Goal: Task Accomplishment & Management: Manage account settings

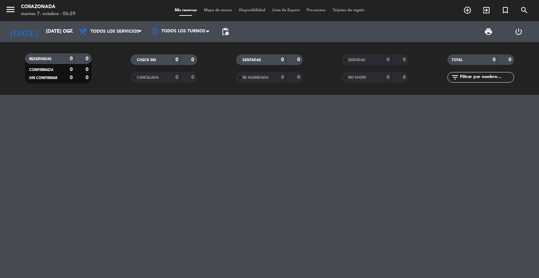
drag, startPoint x: 0, startPoint y: 0, endPoint x: 178, endPoint y: 117, distance: 213.3
click at [178, 117] on div at bounding box center [269, 186] width 539 height 183
click at [69, 33] on icon "arrow_drop_down" at bounding box center [69, 31] width 8 height 8
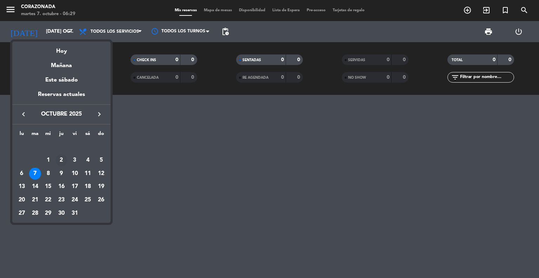
click at [63, 158] on div "2" at bounding box center [61, 160] width 12 height 12
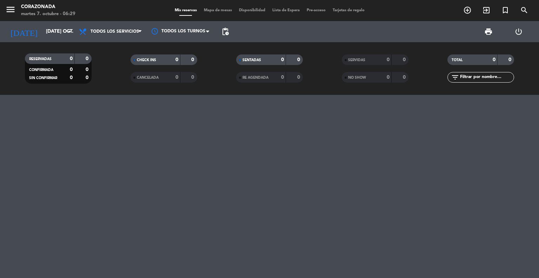
type input "[DEMOGRAPHIC_DATA] [DATE]"
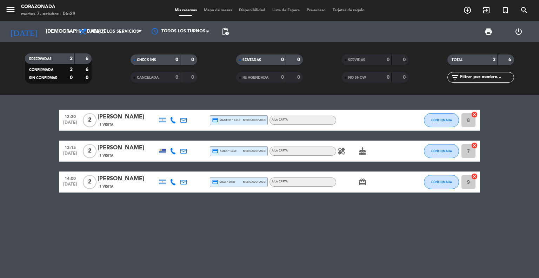
click at [130, 177] on div "[PERSON_NAME]" at bounding box center [128, 178] width 60 height 9
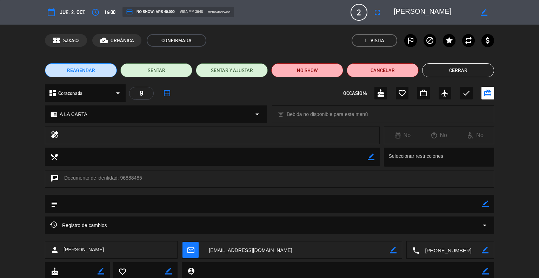
click at [485, 11] on icon "border_color" at bounding box center [484, 12] width 7 height 7
click at [485, 11] on icon at bounding box center [484, 12] width 7 height 7
click at [485, 11] on icon "border_color" at bounding box center [484, 12] width 7 height 7
click at [479, 71] on button "Cerrar" at bounding box center [458, 70] width 72 height 14
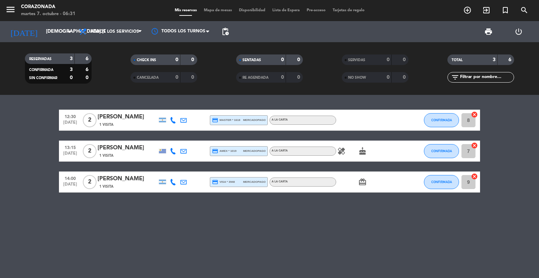
click at [213, 178] on div "credit_card visa * 3948 mercadopago" at bounding box center [239, 181] width 54 height 9
click at [233, 146] on div "13:15 [DATE] 2 [PERSON_NAME] 1 Visita credit_card amex * 1019 mercadopago A LA …" at bounding box center [269, 150] width 421 height 21
click at [232, 152] on span "credit_card amex * 1019" at bounding box center [224, 151] width 25 height 6
click at [195, 183] on div at bounding box center [194, 181] width 11 height 21
click at [438, 183] on span "CONFIRMADA" at bounding box center [441, 182] width 21 height 4
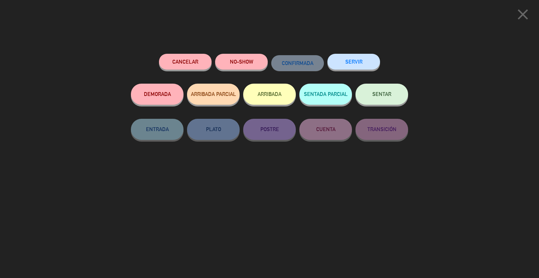
click at [519, 15] on icon "close" at bounding box center [523, 15] width 18 height 18
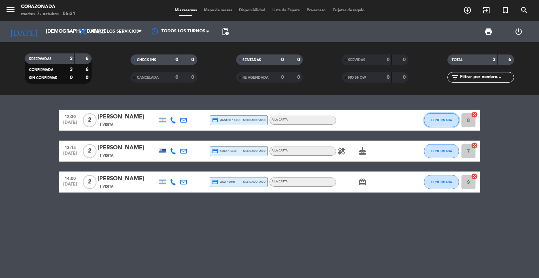
click at [443, 119] on span "CONFIRMADA" at bounding box center [441, 120] width 21 height 4
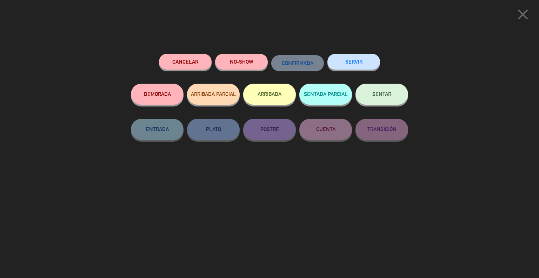
click at [522, 10] on icon "close" at bounding box center [523, 15] width 18 height 18
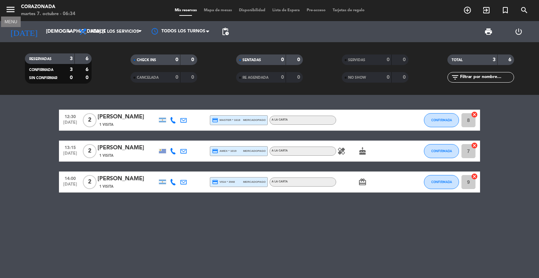
click at [8, 11] on icon "menu" at bounding box center [10, 9] width 11 height 11
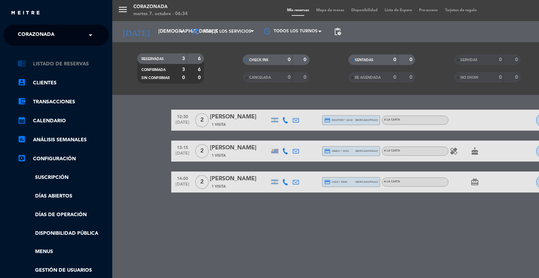
click at [60, 65] on link "chrome_reader_mode Listado de Reservas" at bounding box center [63, 64] width 91 height 8
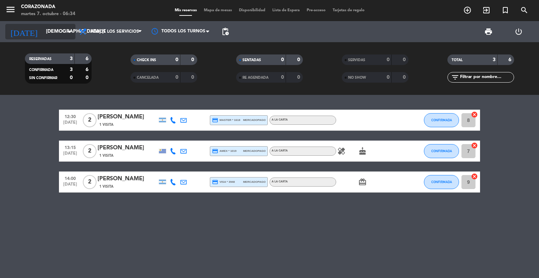
click at [67, 32] on icon "arrow_drop_down" at bounding box center [69, 31] width 8 height 8
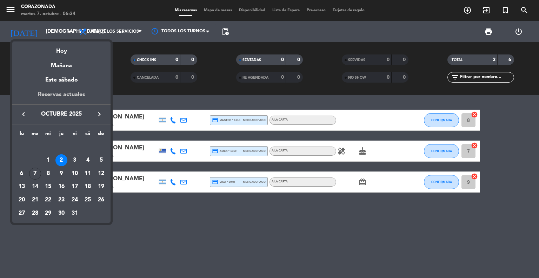
click at [70, 92] on div "Reservas actuales" at bounding box center [61, 97] width 98 height 14
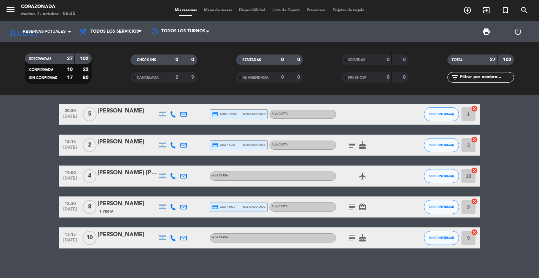
scroll to position [632, 0]
